Goal: Task Accomplishment & Management: Manage account settings

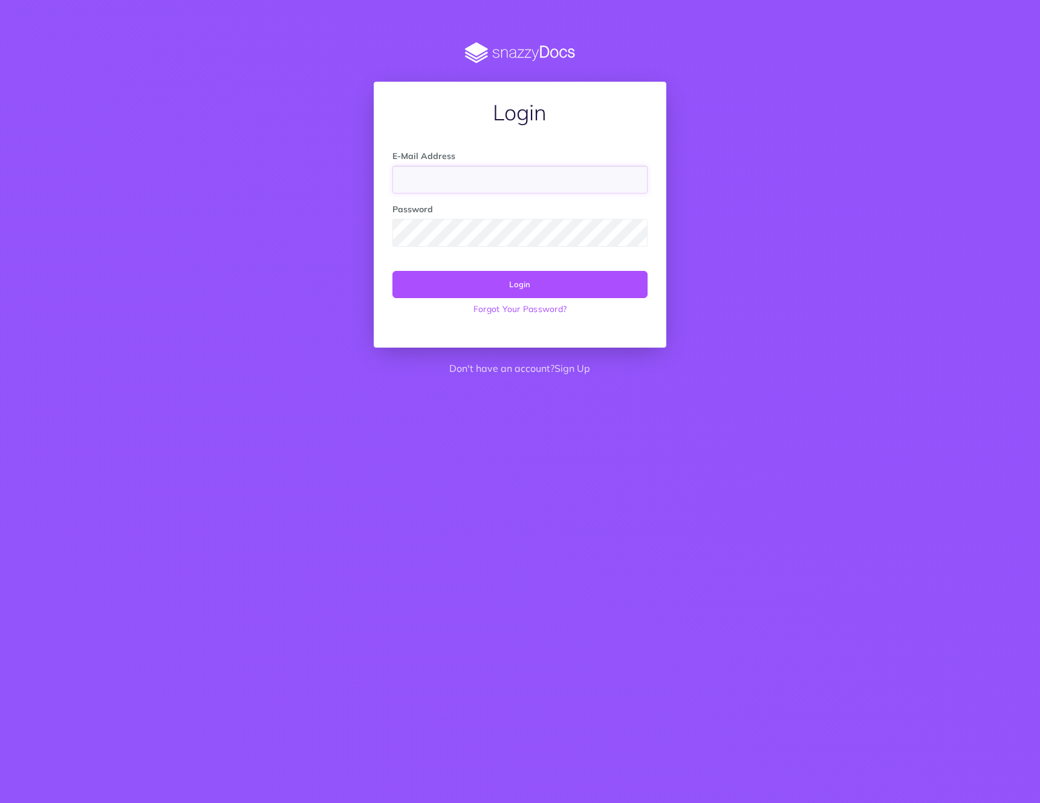
type input "bo@fleak.ai"
click at [498, 289] on button "Login" at bounding box center [520, 284] width 255 height 27
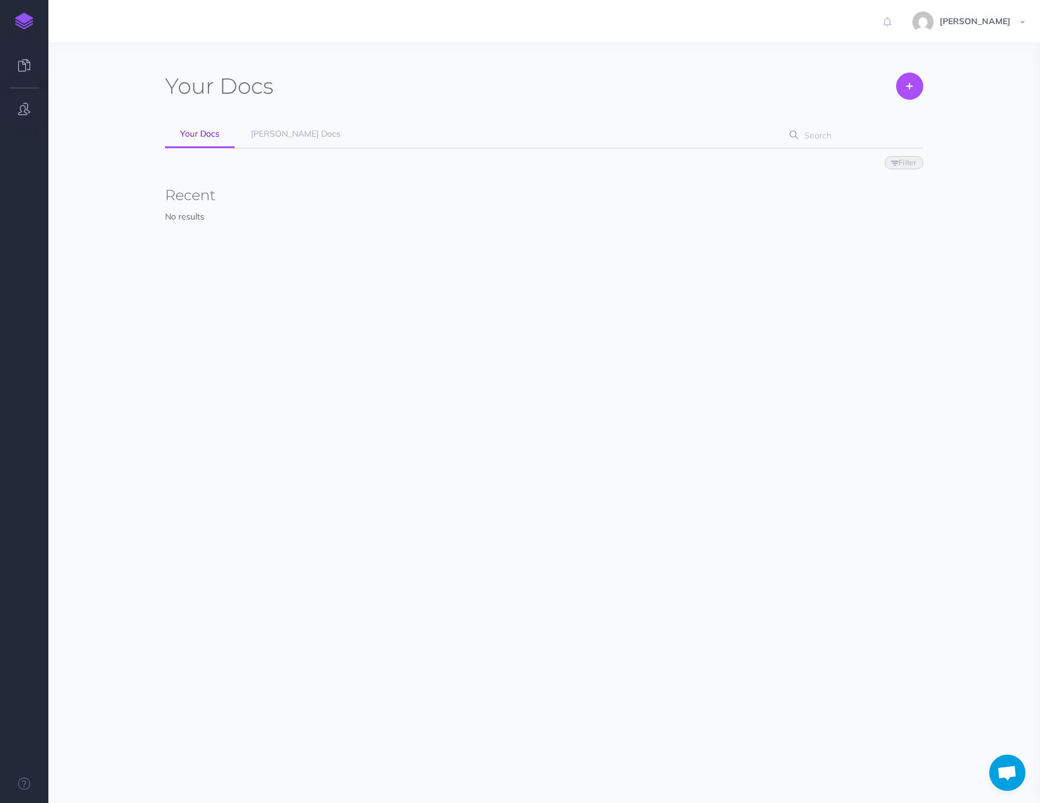
click at [21, 109] on icon "button" at bounding box center [24, 109] width 12 height 12
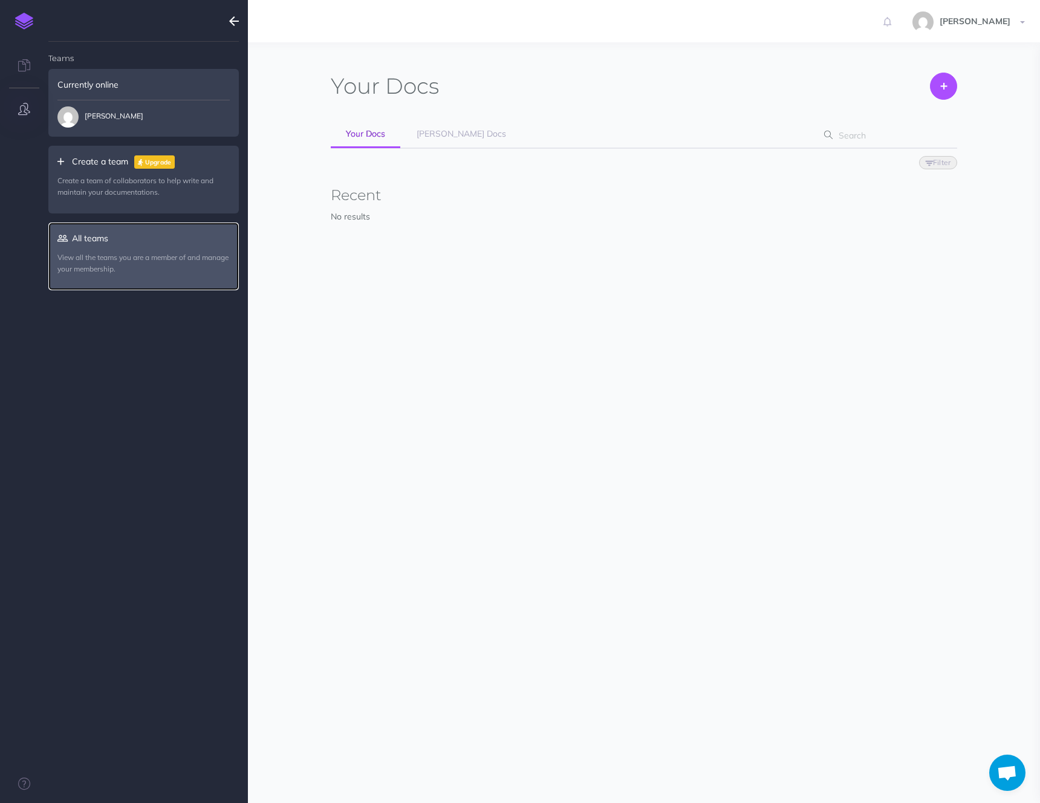
click at [93, 263] on p "View all the teams you are a member of and manage your membership." at bounding box center [143, 263] width 172 height 23
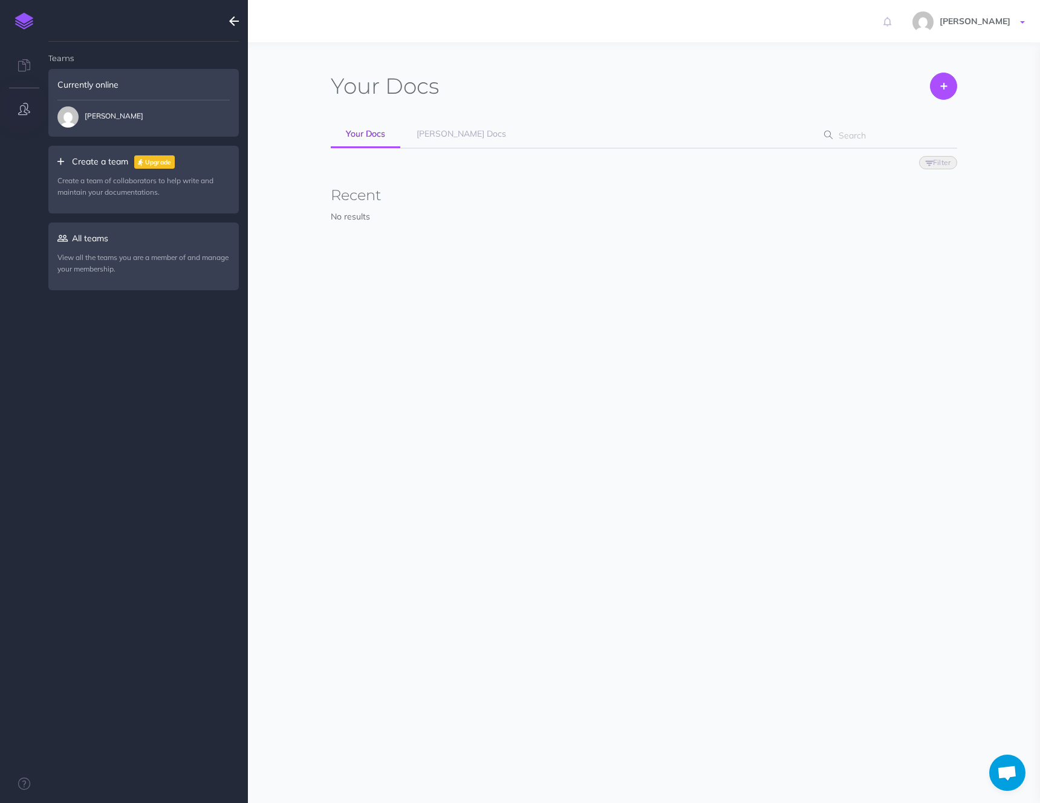
click at [996, 16] on span "[PERSON_NAME]" at bounding box center [975, 21] width 83 height 11
click at [916, 134] on link "[PERSON_NAME]" at bounding box center [952, 129] width 151 height 21
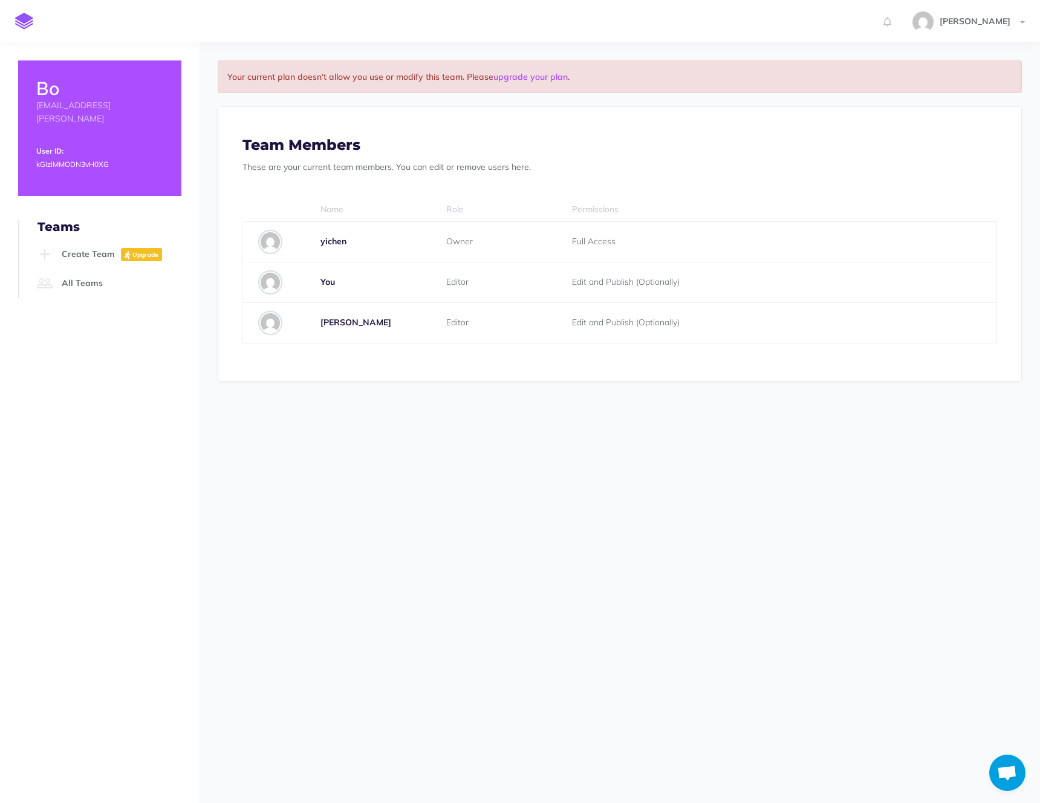
click at [590, 322] on td "Edit and Publish (Optionally)" at bounding box center [714, 322] width 315 height 41
click at [267, 318] on img at bounding box center [270, 323] width 24 height 24
click at [353, 325] on div "Gerrit" at bounding box center [369, 323] width 96 height 22
click at [321, 325] on span "Gerrit" at bounding box center [356, 322] width 71 height 11
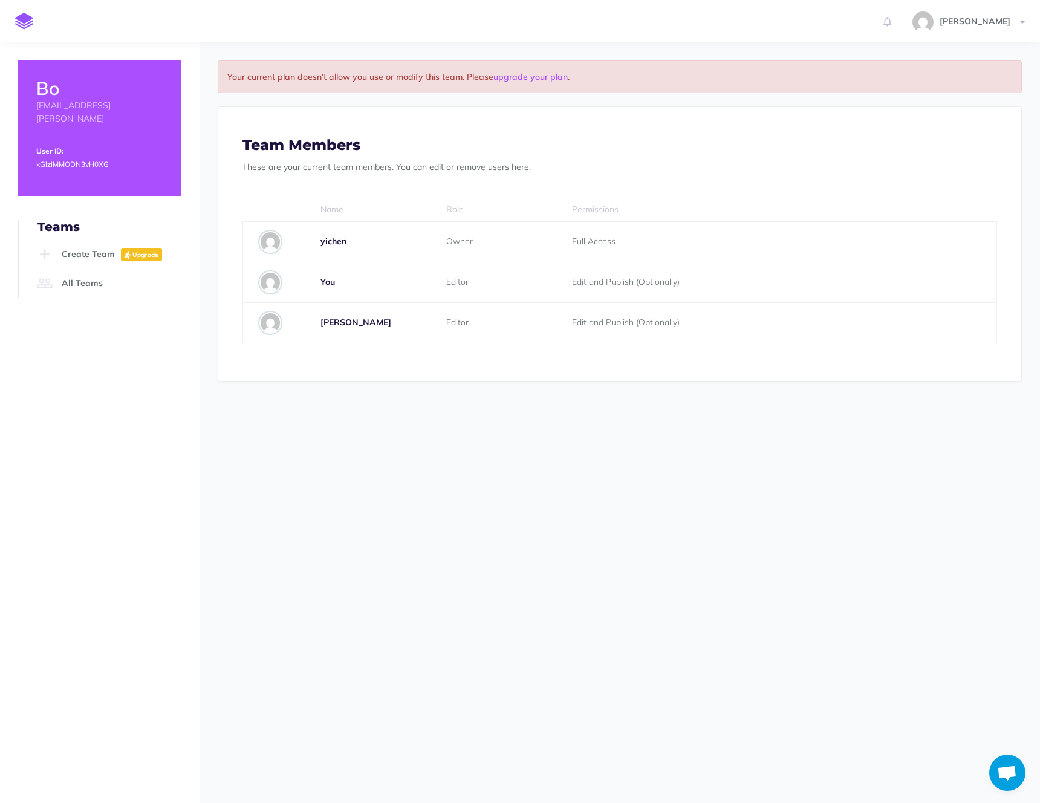
click at [321, 325] on span "Gerrit" at bounding box center [356, 322] width 71 height 11
click at [280, 322] on img at bounding box center [270, 323] width 24 height 24
click at [1007, 15] on link "[PERSON_NAME]" at bounding box center [971, 21] width 140 height 42
